Goal: Task Accomplishment & Management: Use online tool/utility

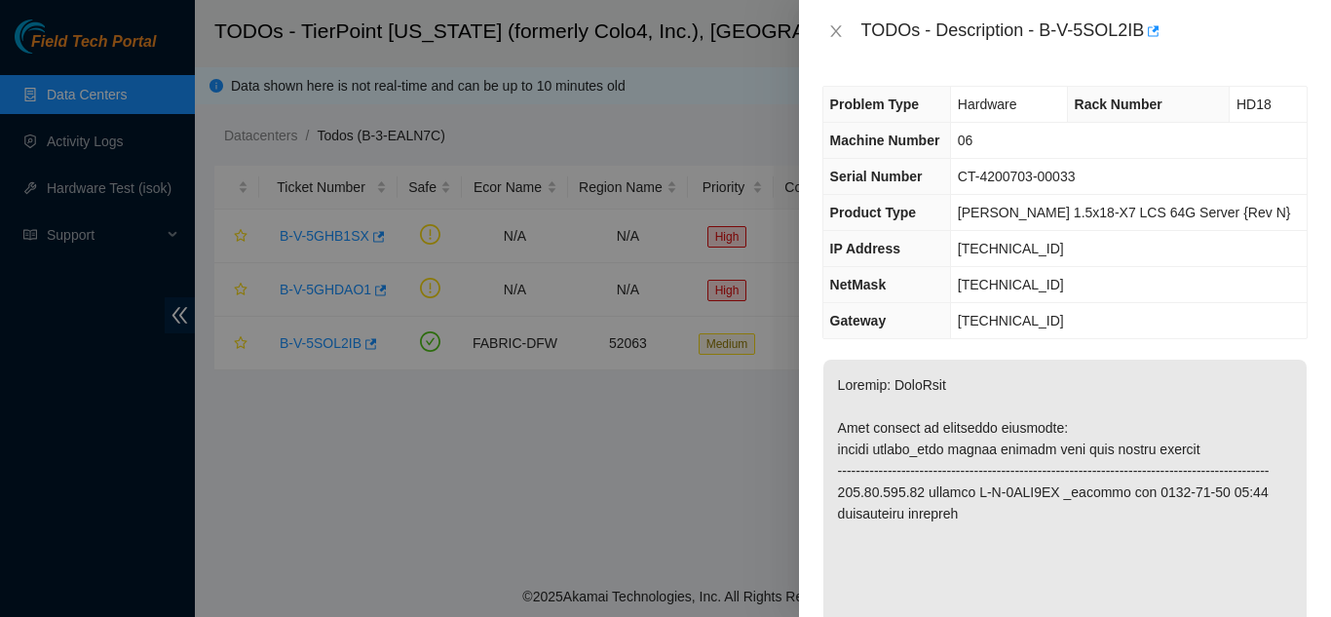
scroll to position [1752, 0]
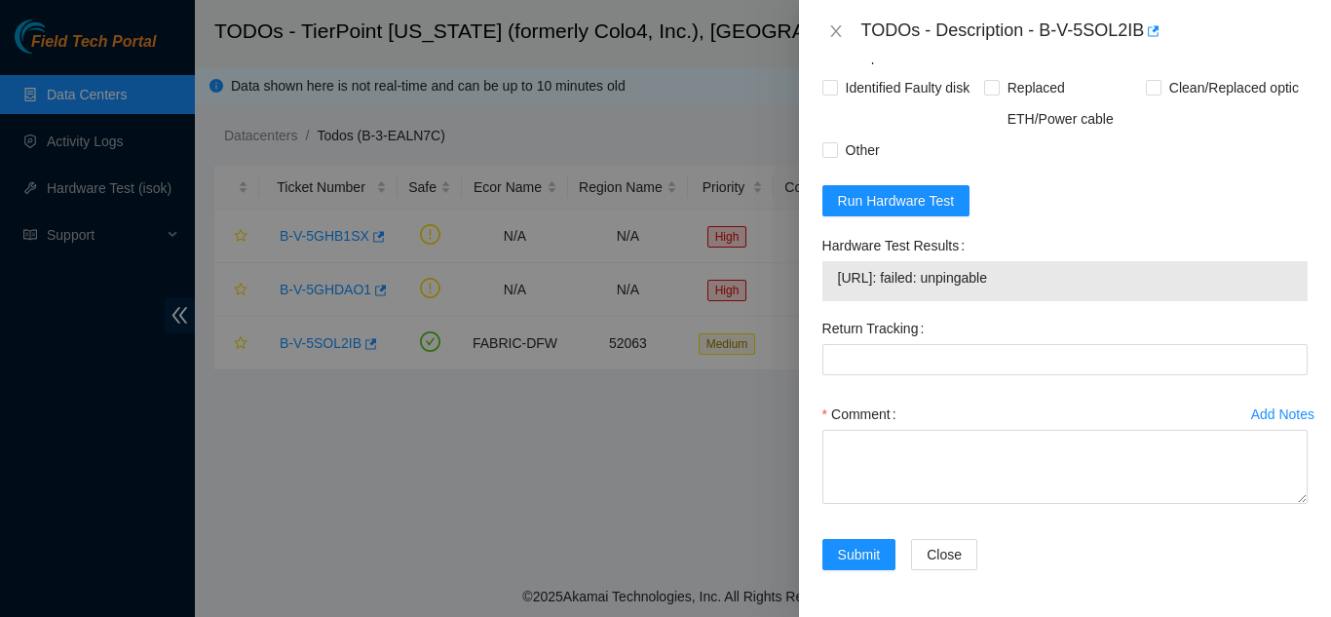
click at [836, 40] on div "TODOs - Description - B-V-5SOL2IB" at bounding box center [1064, 31] width 485 height 31
click at [835, 30] on icon "close" at bounding box center [835, 31] width 11 height 12
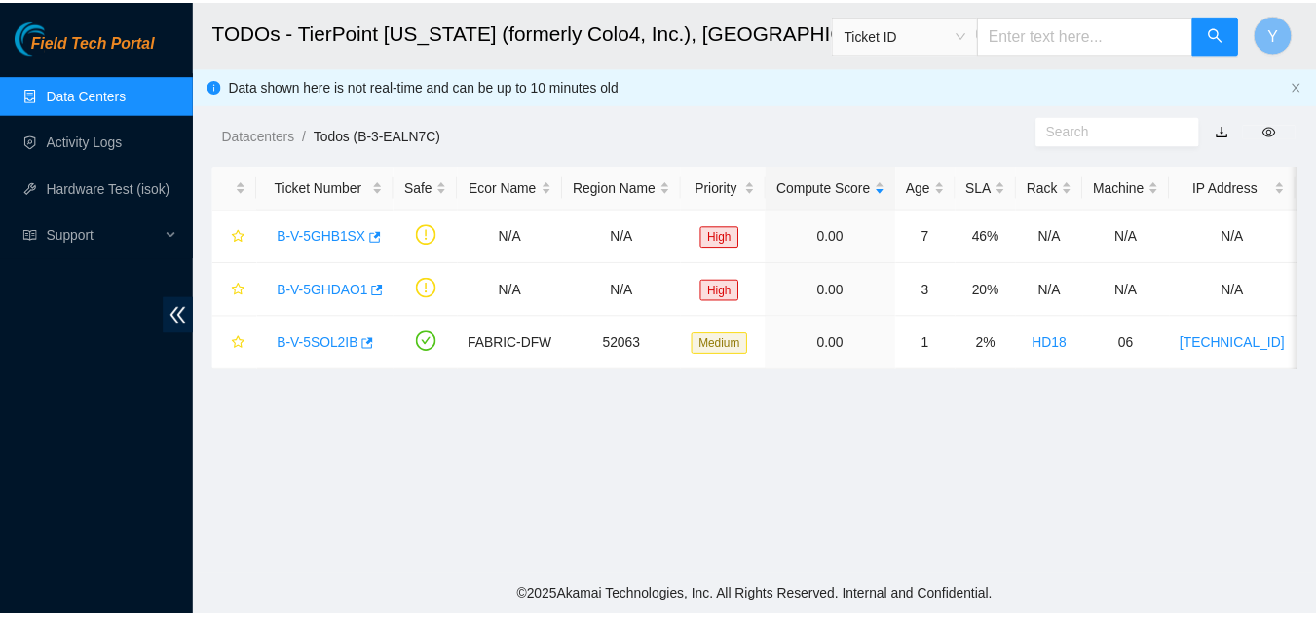
scroll to position [597, 0]
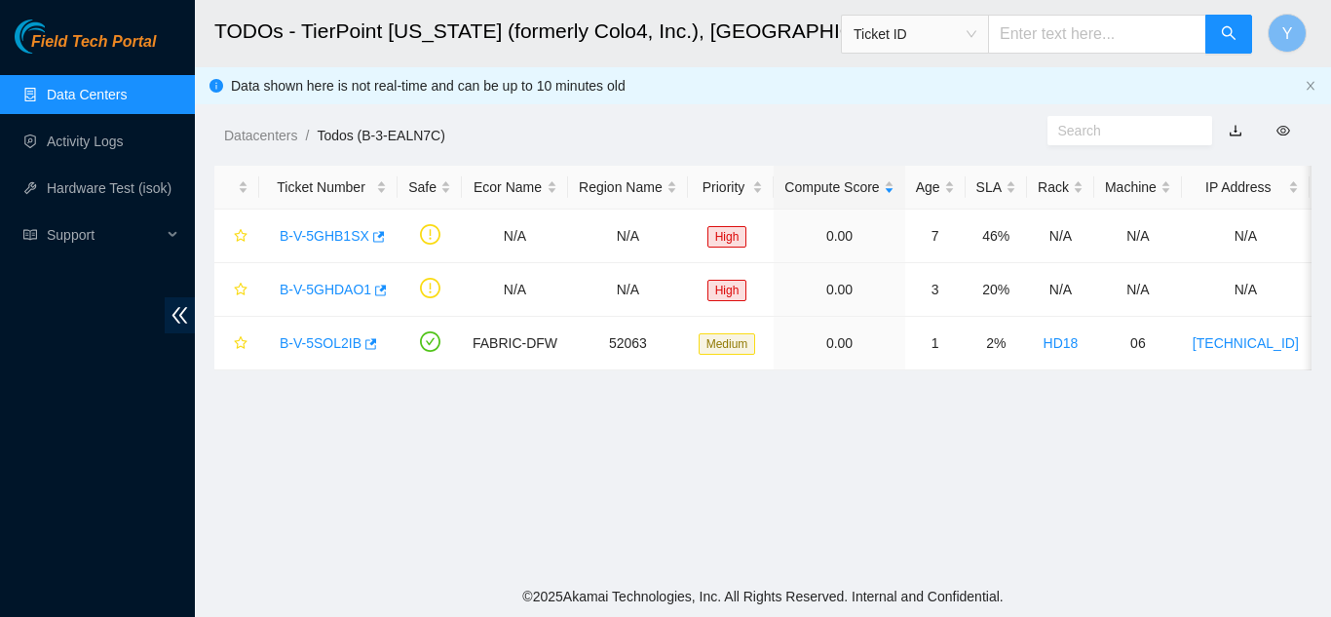
click at [119, 98] on link "Data Centers" at bounding box center [87, 95] width 80 height 16
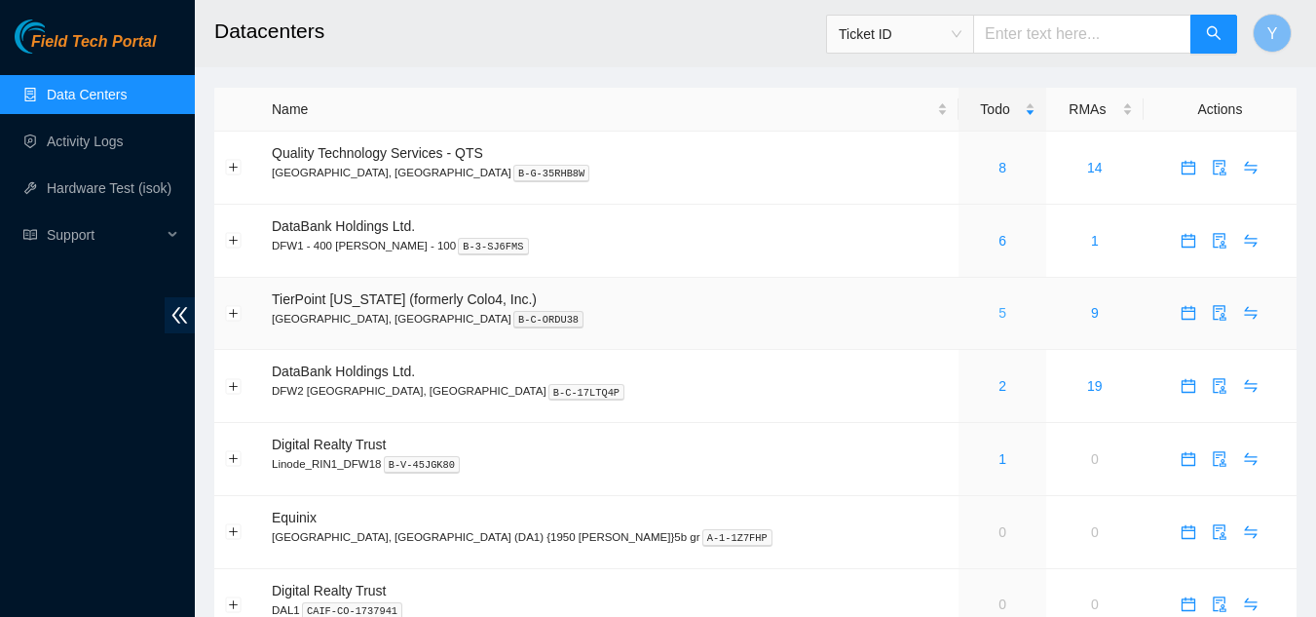
click at [999, 316] on link "5" at bounding box center [1003, 313] width 8 height 16
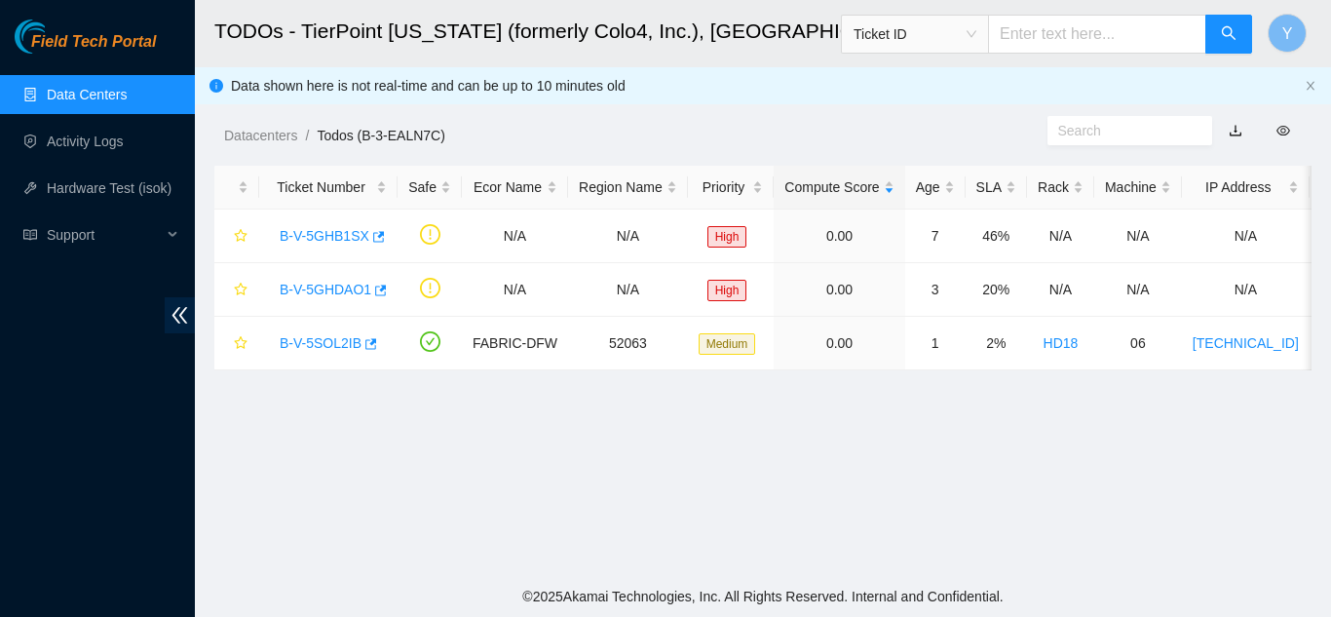
click at [96, 93] on link "Data Centers" at bounding box center [87, 95] width 80 height 16
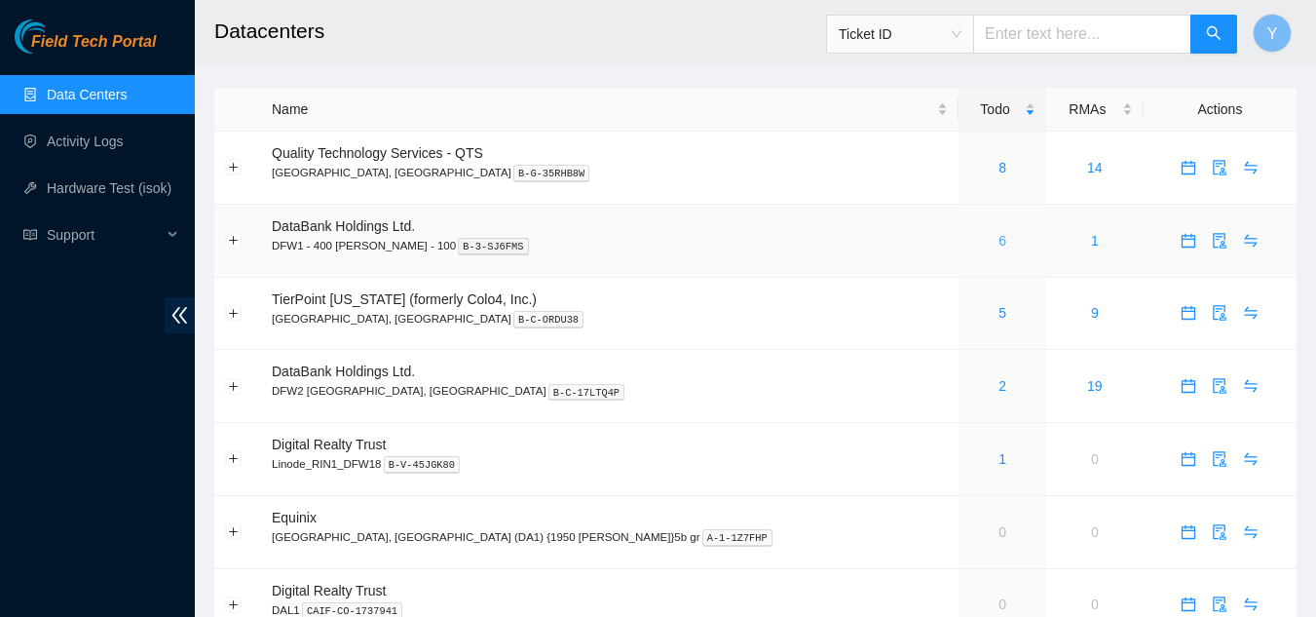
click at [999, 242] on link "6" at bounding box center [1003, 241] width 8 height 16
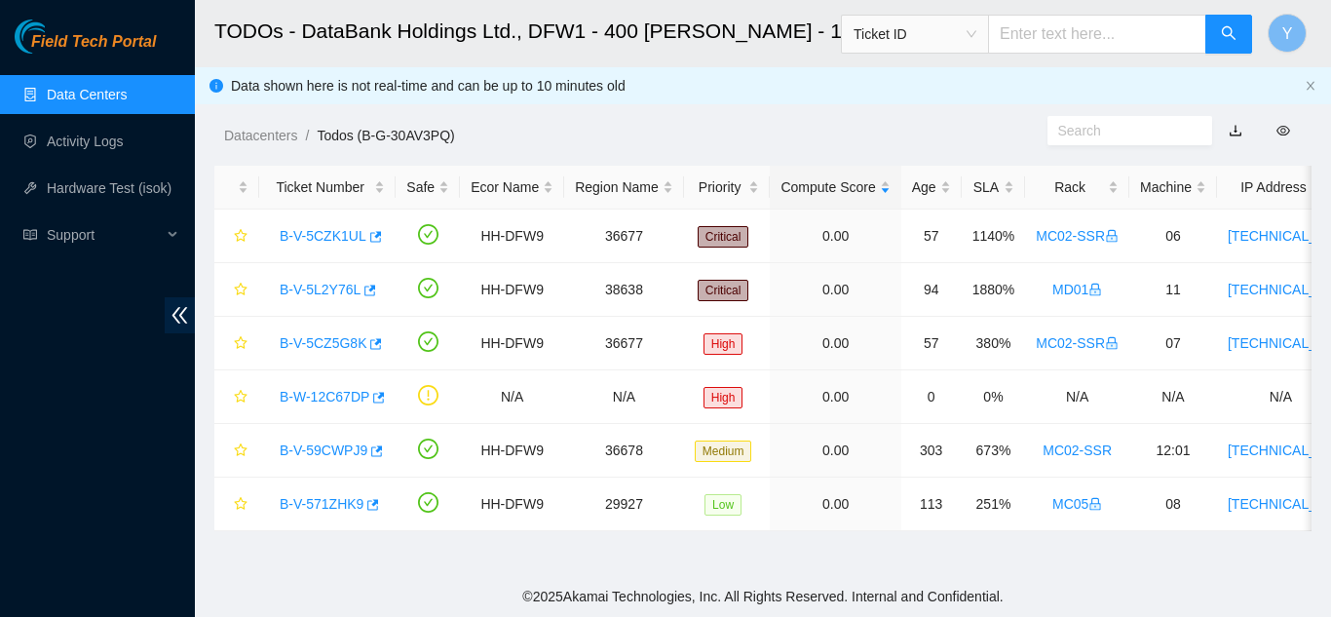
click at [96, 95] on link "Data Centers" at bounding box center [87, 95] width 80 height 16
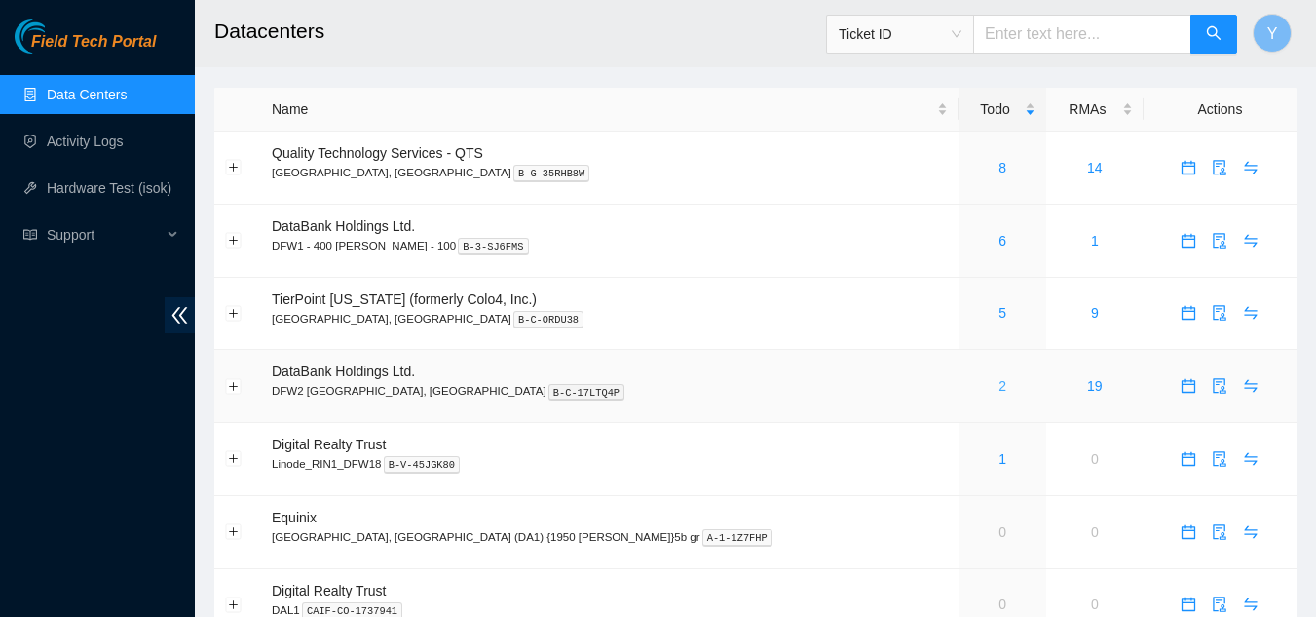
click at [999, 386] on link "2" at bounding box center [1003, 386] width 8 height 16
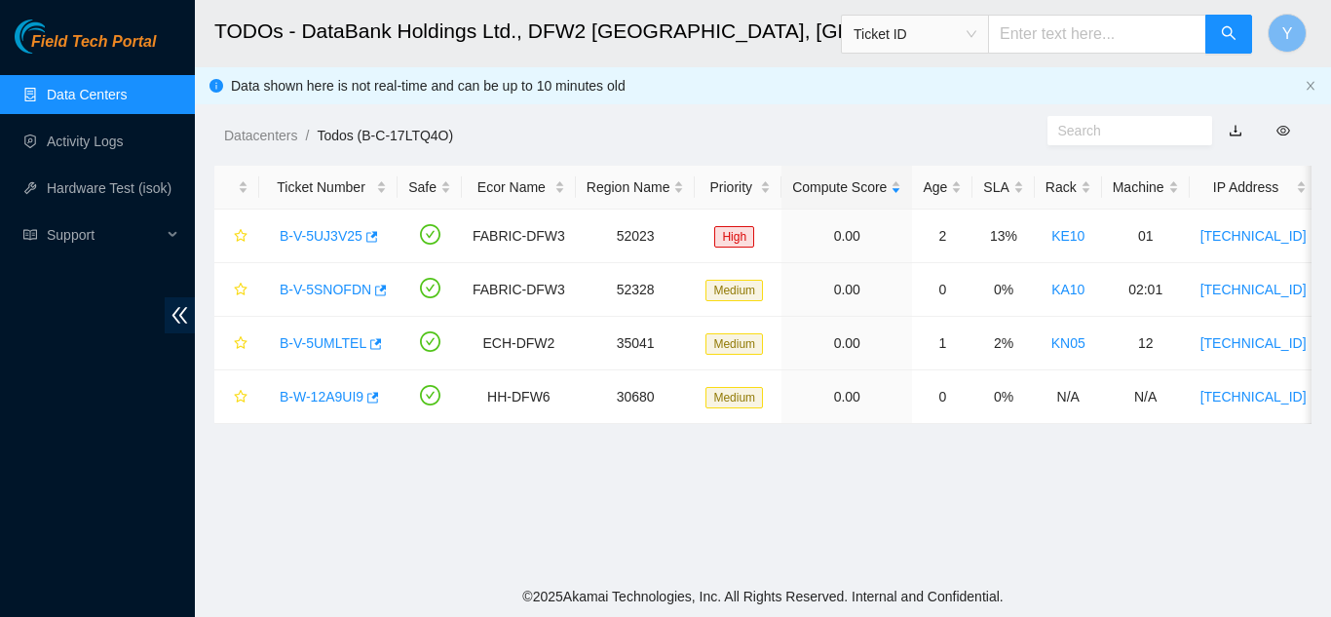
click at [89, 90] on link "Data Centers" at bounding box center [87, 95] width 80 height 16
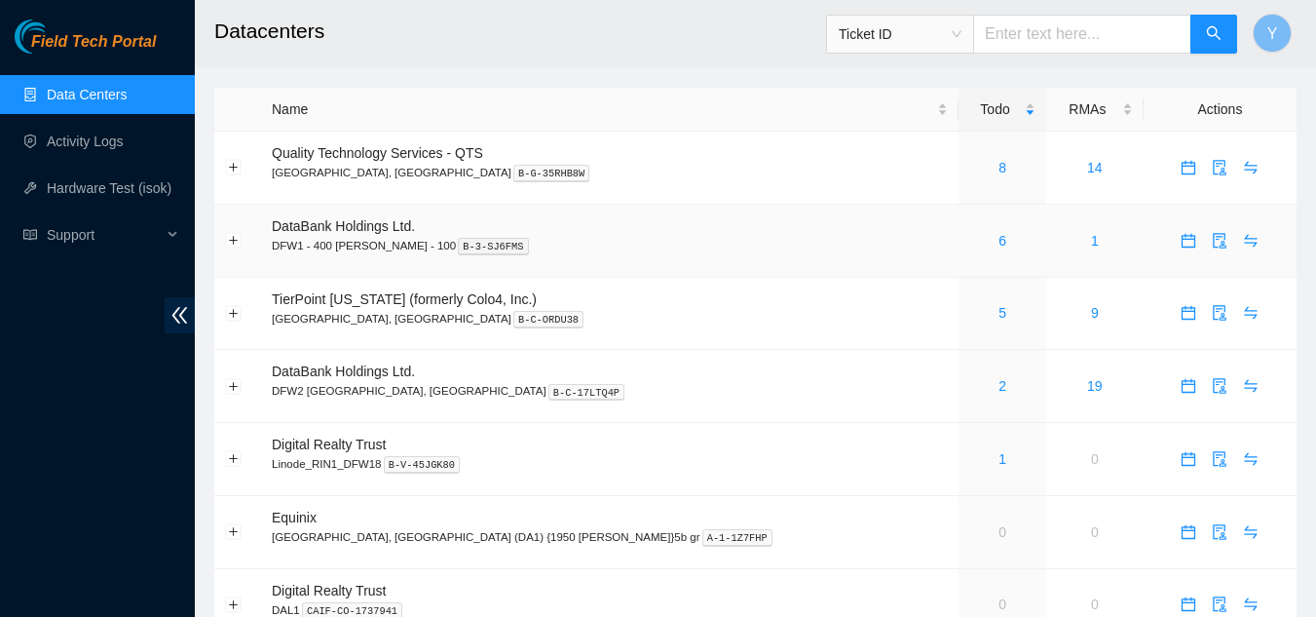
click at [969, 239] on div "6" at bounding box center [1002, 240] width 66 height 21
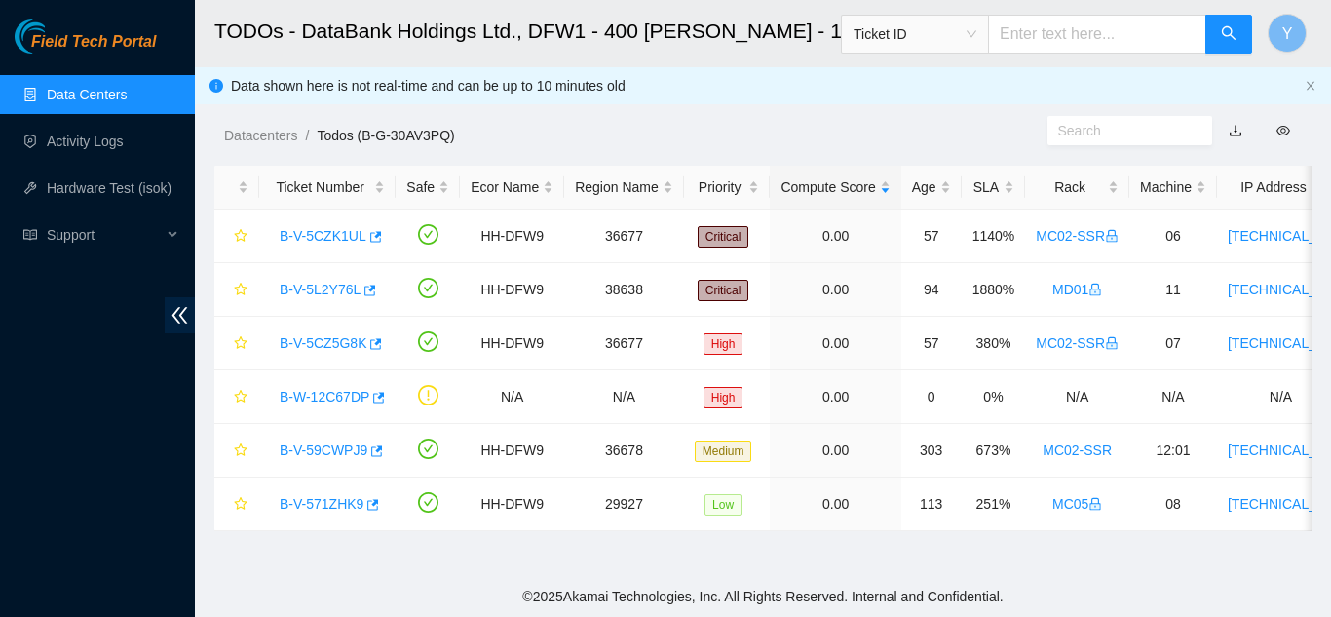
click at [111, 96] on link "Data Centers" at bounding box center [87, 95] width 80 height 16
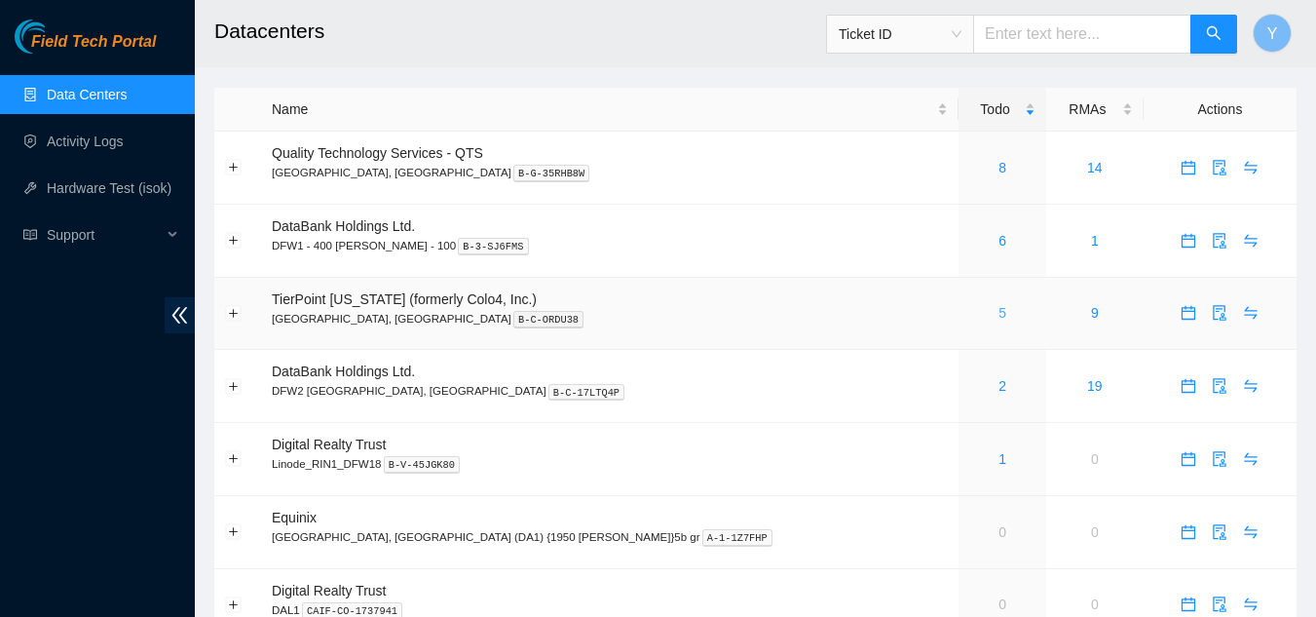
click at [999, 309] on link "5" at bounding box center [1003, 313] width 8 height 16
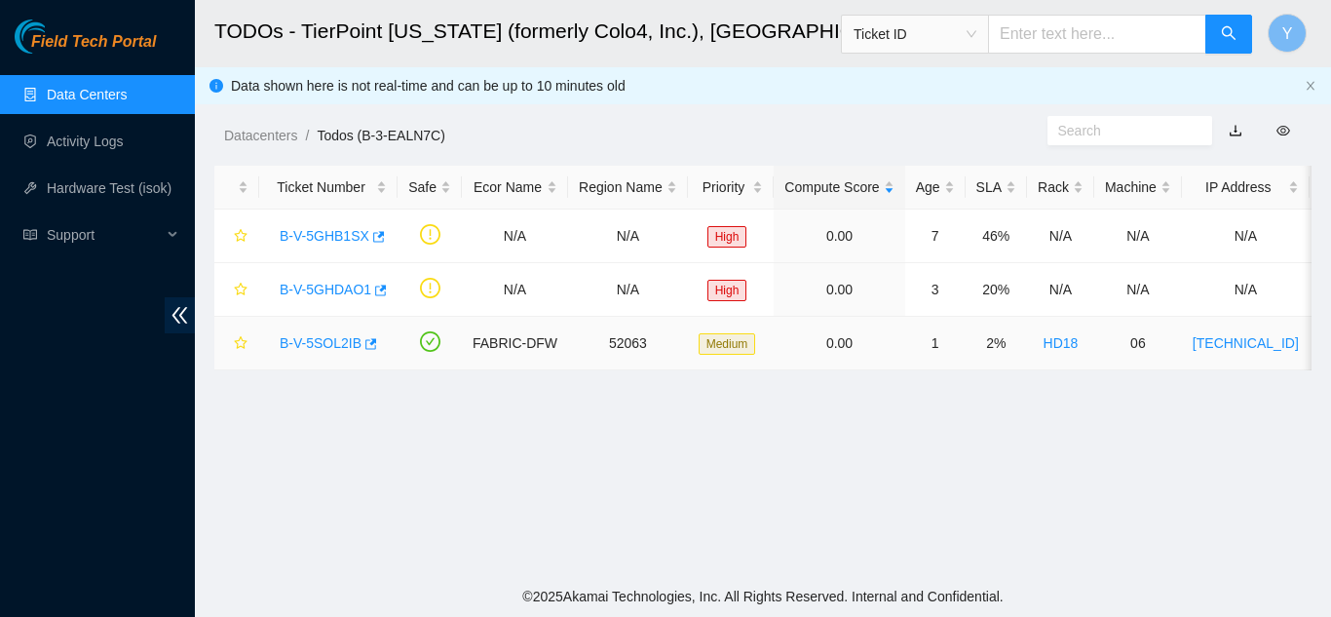
click at [323, 342] on link "B-V-5SOL2IB" at bounding box center [321, 343] width 82 height 16
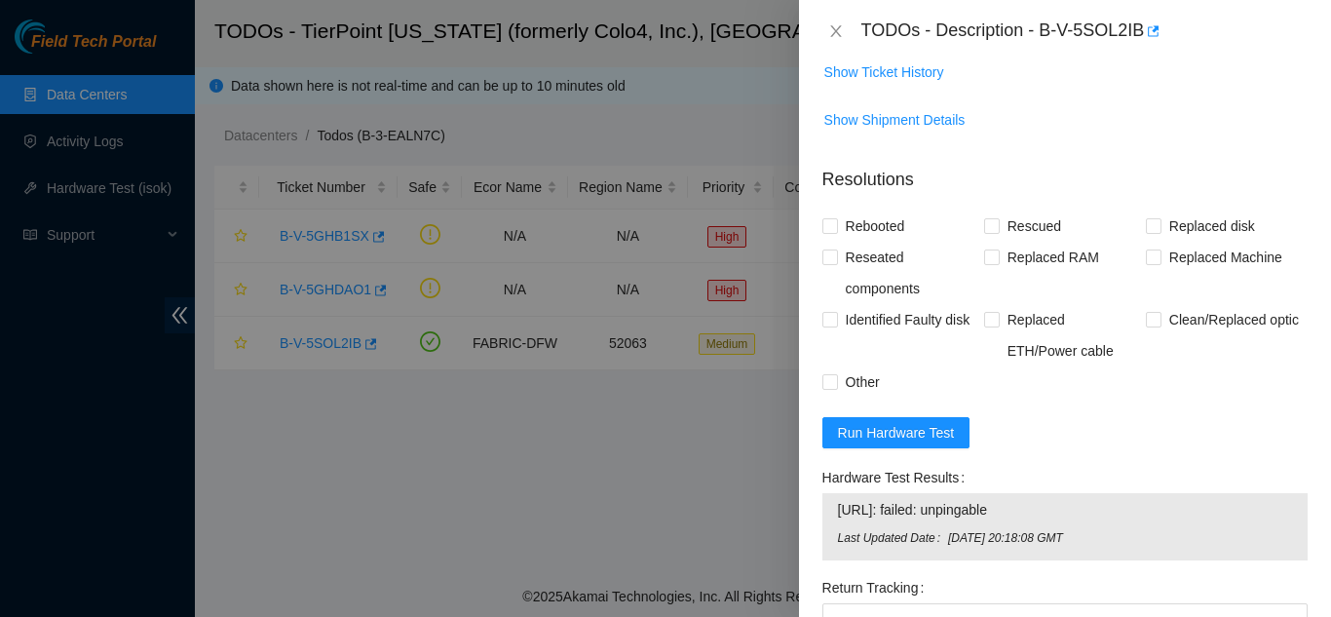
scroll to position [1559, 0]
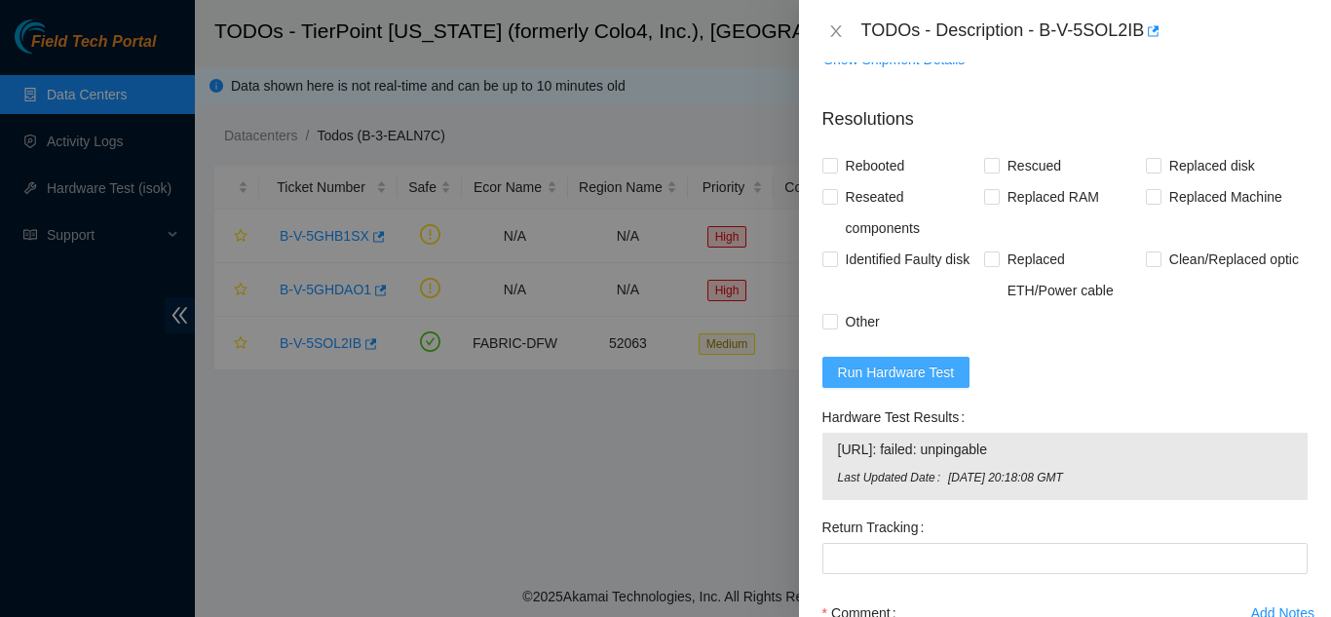
click at [910, 383] on span "Run Hardware Test" at bounding box center [896, 371] width 117 height 21
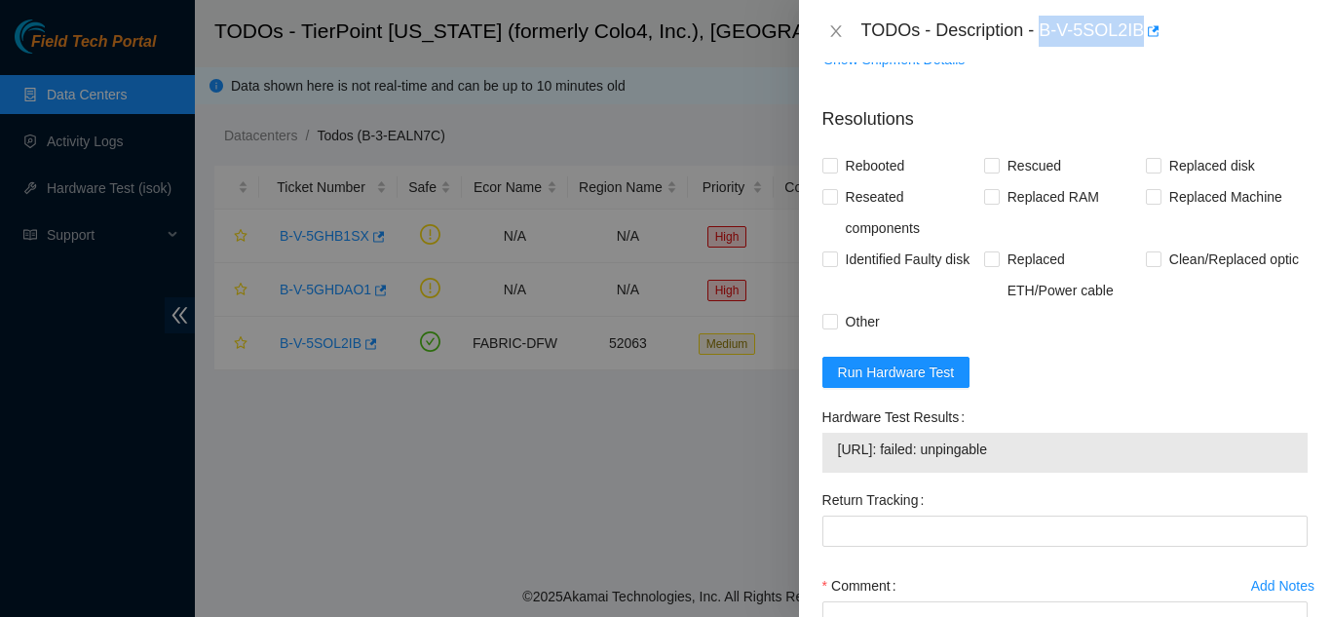
drag, startPoint x: 1044, startPoint y: 35, endPoint x: 1141, endPoint y: 19, distance: 97.7
click at [1141, 19] on div "TODOs - Description - B-V-5SOL2IB" at bounding box center [1084, 31] width 446 height 31
copy div "B-V-5SOL2IB"
